Goal: Task Accomplishment & Management: Manage account settings

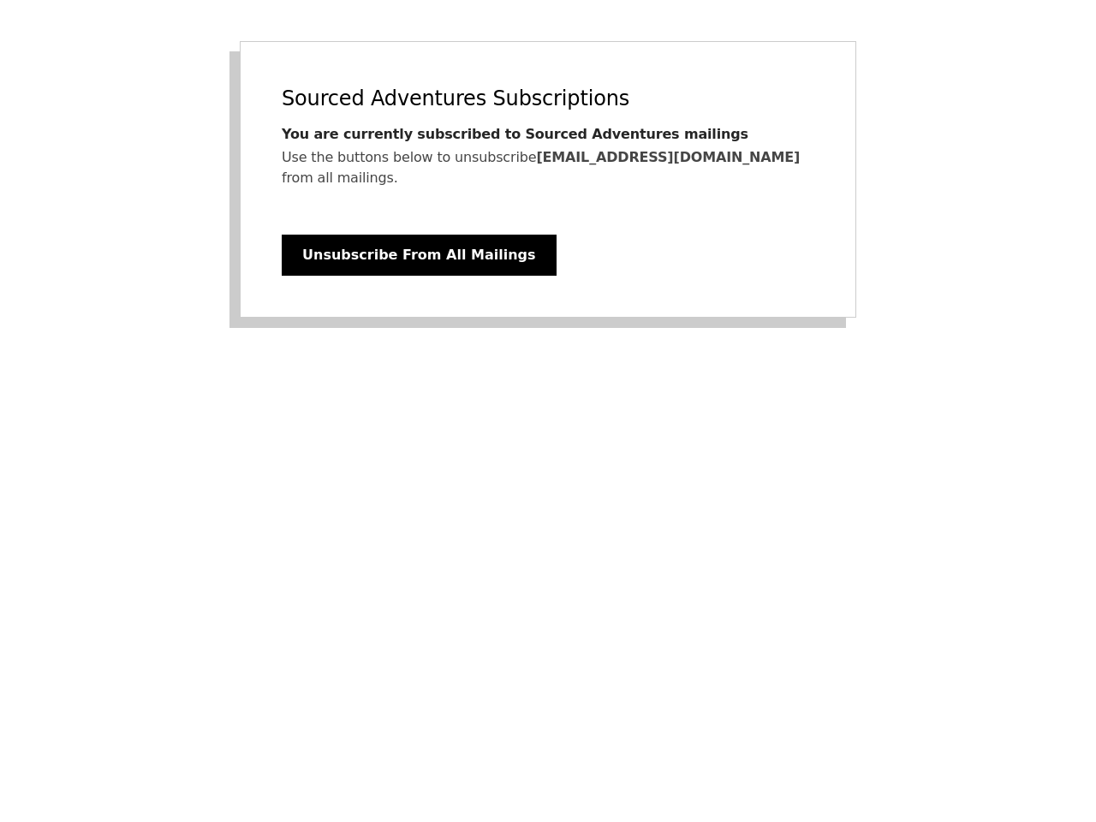
click at [548, 169] on div "Sourced Adventures Subscriptions You are currently subscribed to Sourced Advent…" at bounding box center [548, 179] width 616 height 276
click at [396, 235] on button "Unsubscribe From All Mailings" at bounding box center [419, 255] width 275 height 41
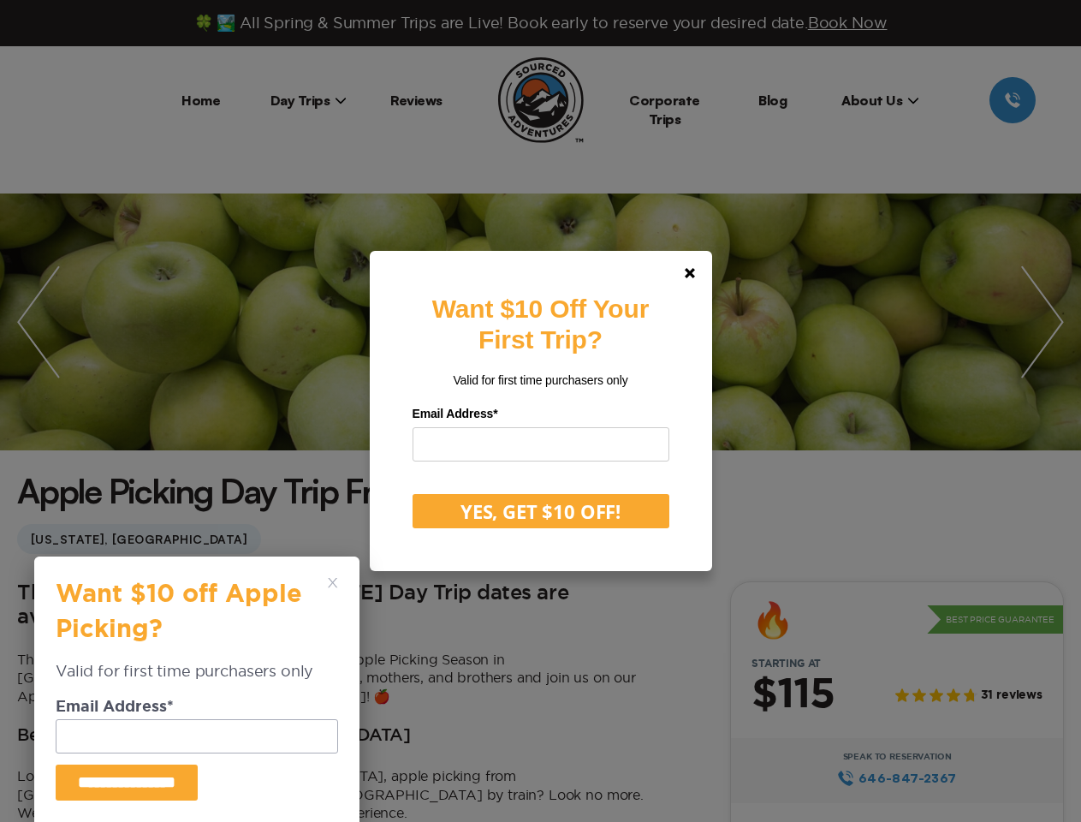
click at [540, 411] on label "Email Address *" at bounding box center [541, 414] width 257 height 27
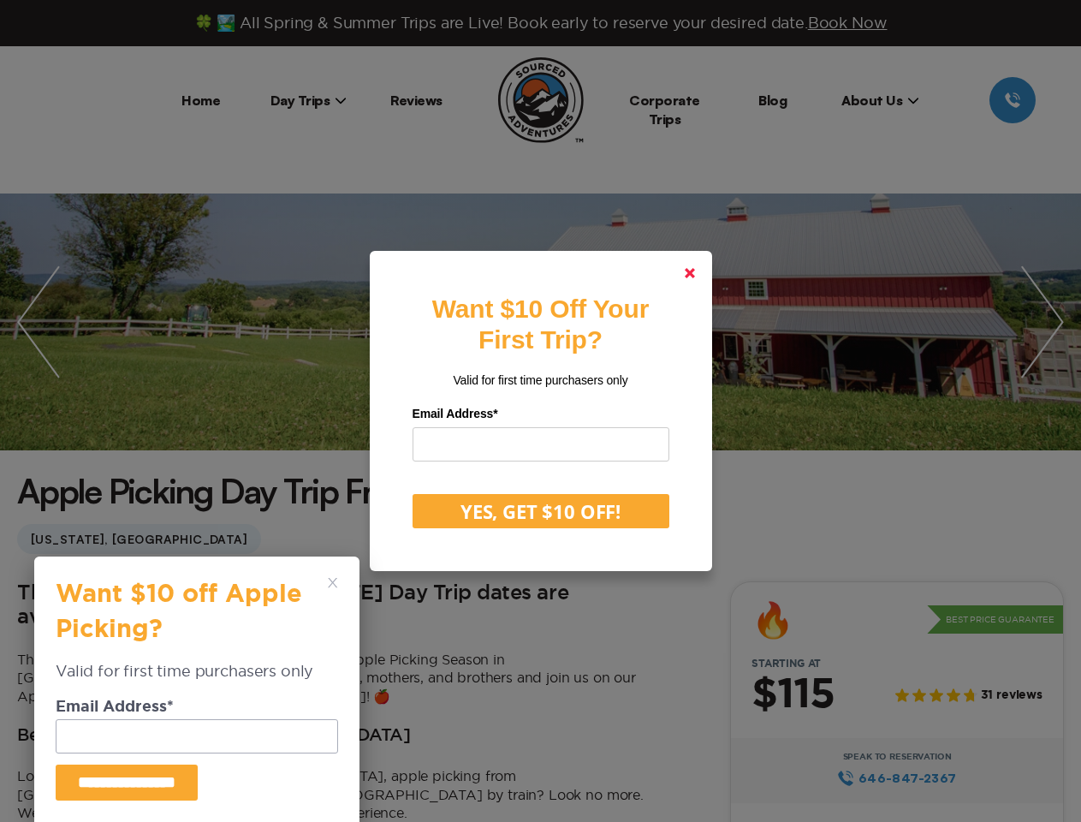
click at [695, 273] on polygon at bounding box center [690, 273] width 10 height 10
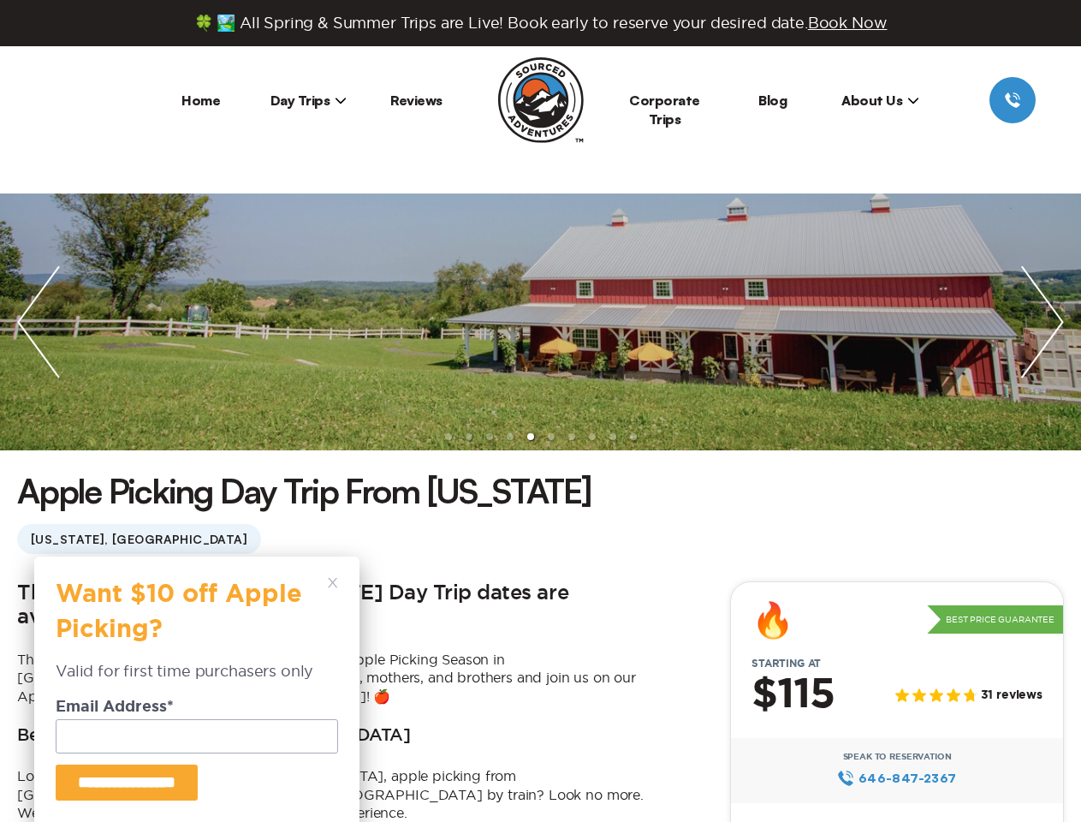
click at [333, 583] on polygon at bounding box center [332, 582] width 9 height 9
